Goal: Information Seeking & Learning: Learn about a topic

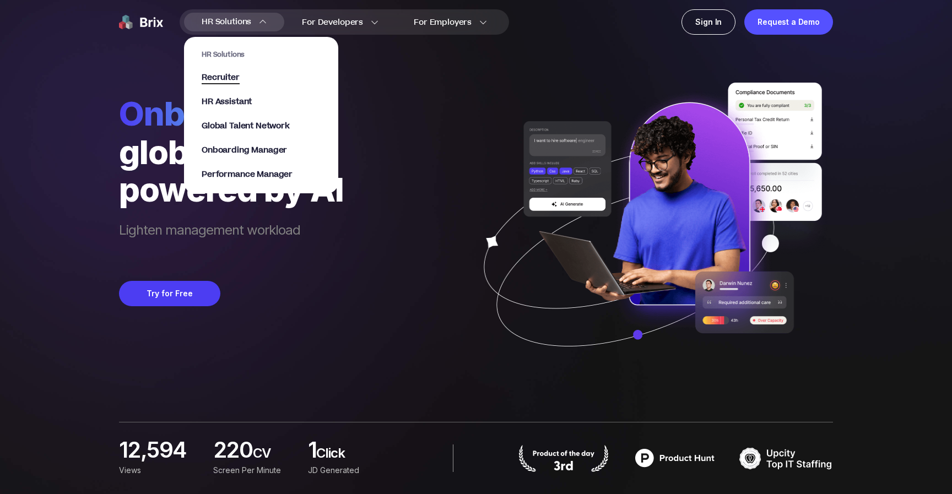
click at [229, 83] on span "Recruiter" at bounding box center [221, 78] width 38 height 13
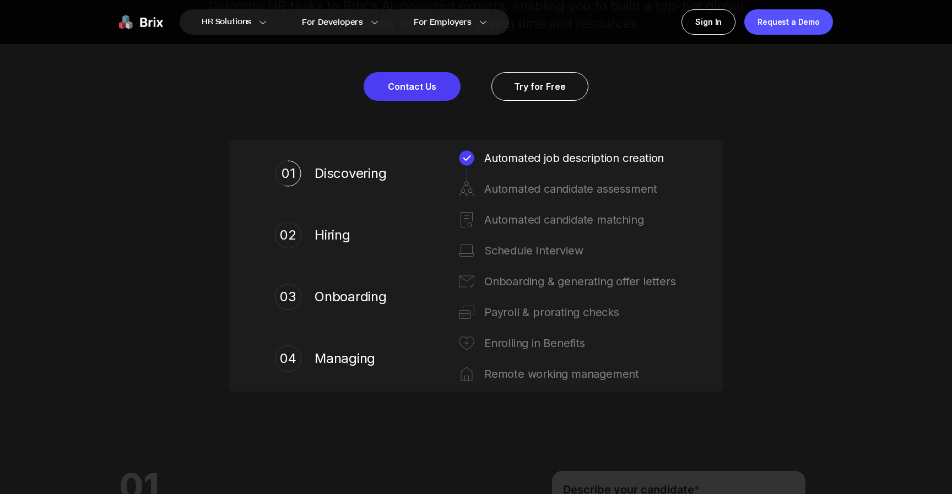
scroll to position [582, 0]
click at [340, 237] on span "Hiring" at bounding box center [352, 234] width 77 height 18
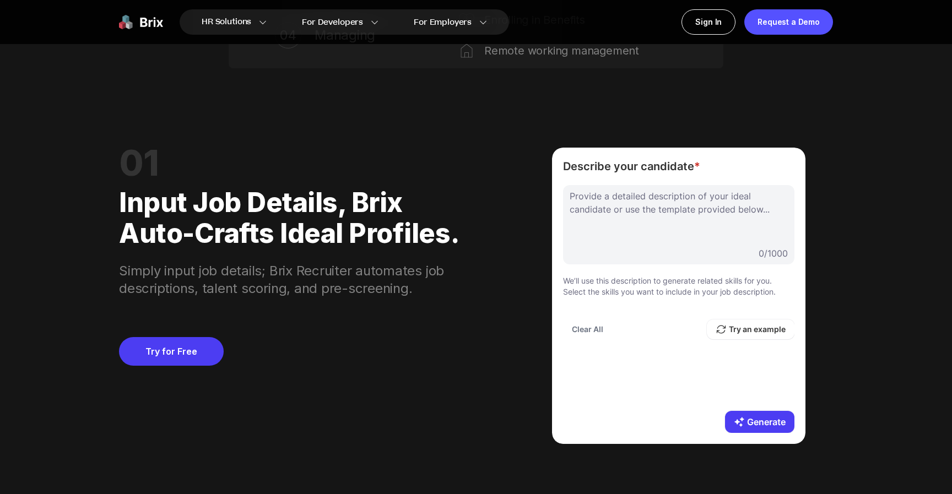
scroll to position [889, 0]
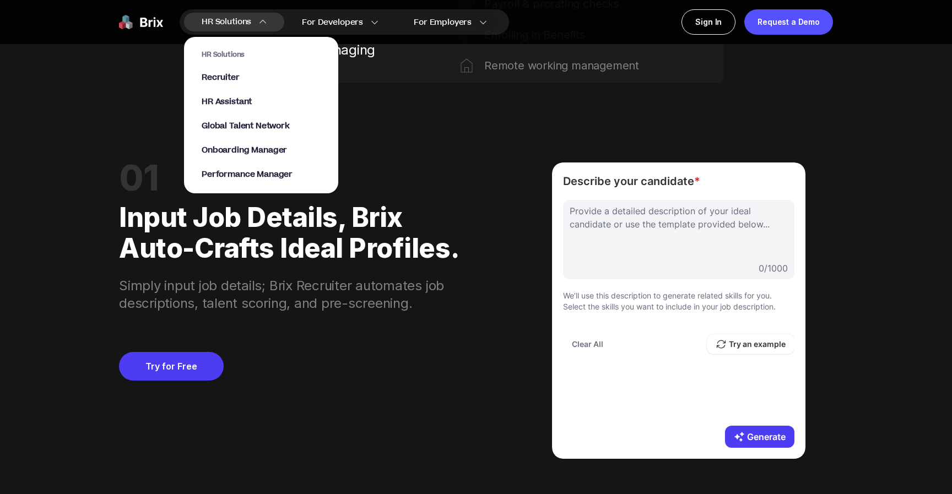
click at [262, 21] on img at bounding box center [263, 22] width 8 height 8
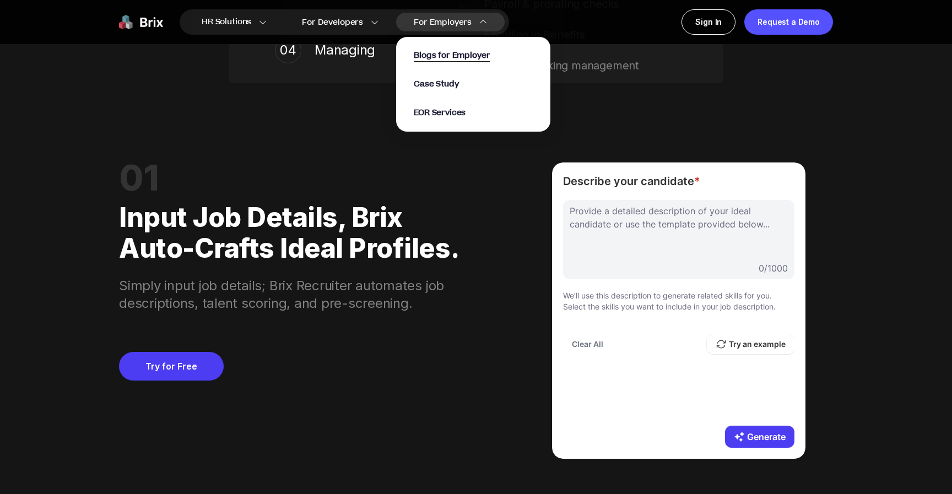
click at [439, 53] on span "Blogs for Employer" at bounding box center [452, 56] width 76 height 13
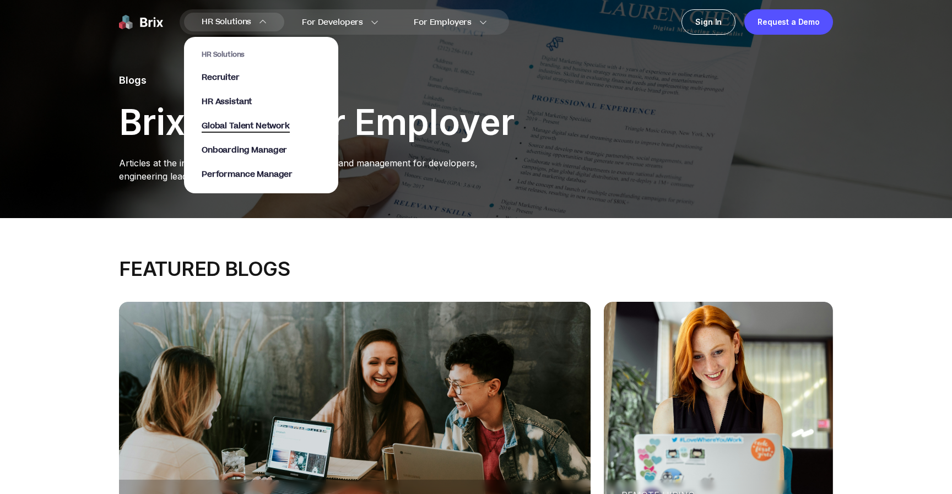
click at [252, 121] on span "Global Talent Network" at bounding box center [246, 126] width 88 height 13
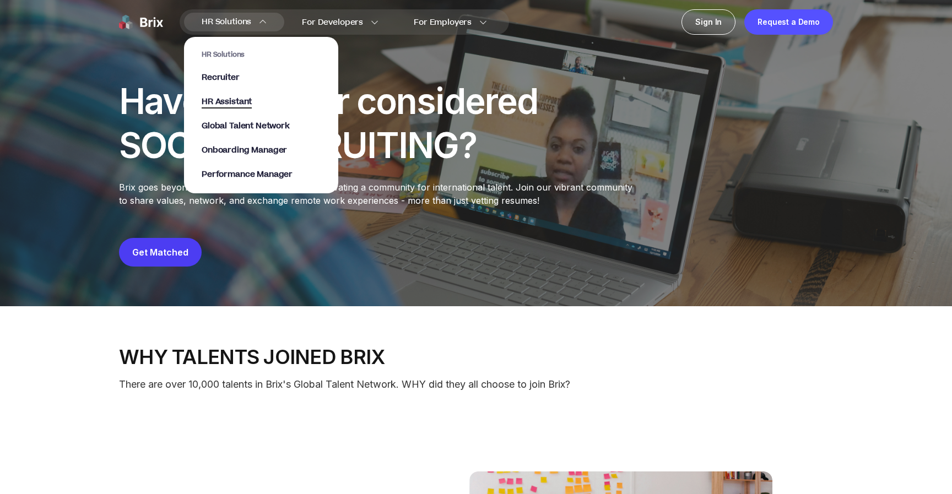
click at [240, 97] on span "HR Assistant" at bounding box center [227, 102] width 50 height 13
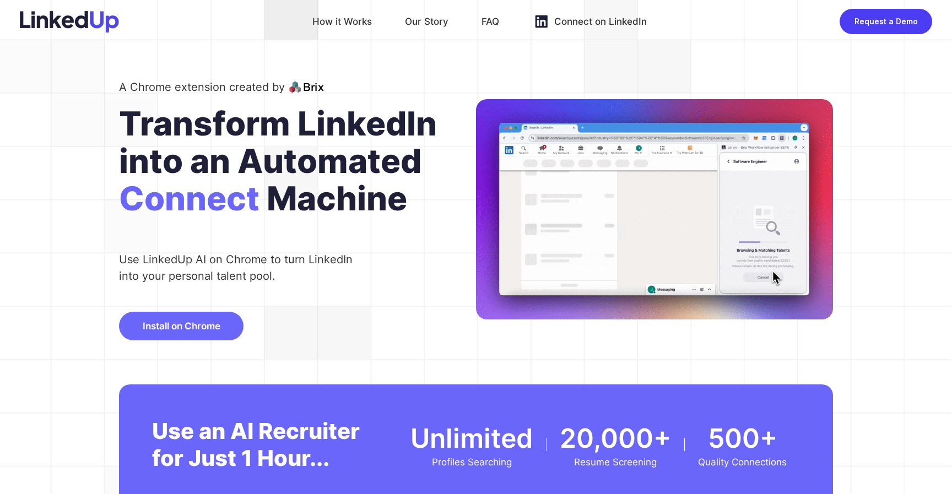
click at [366, 23] on div "How it Works" at bounding box center [341, 22] width 59 height 18
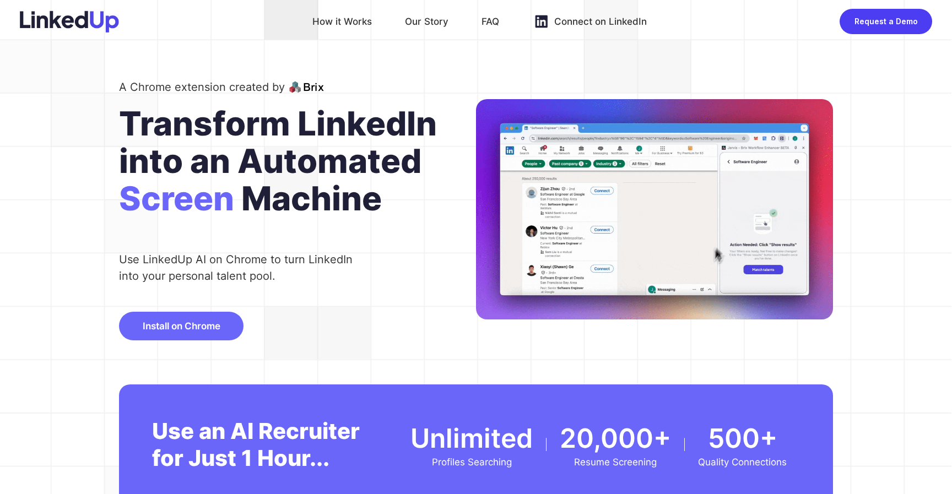
click at [371, 30] on div "How it Works Our Story FAQ Connect on LinkedIn Request a Demo" at bounding box center [476, 21] width 952 height 43
